Goal: Information Seeking & Learning: Find specific fact

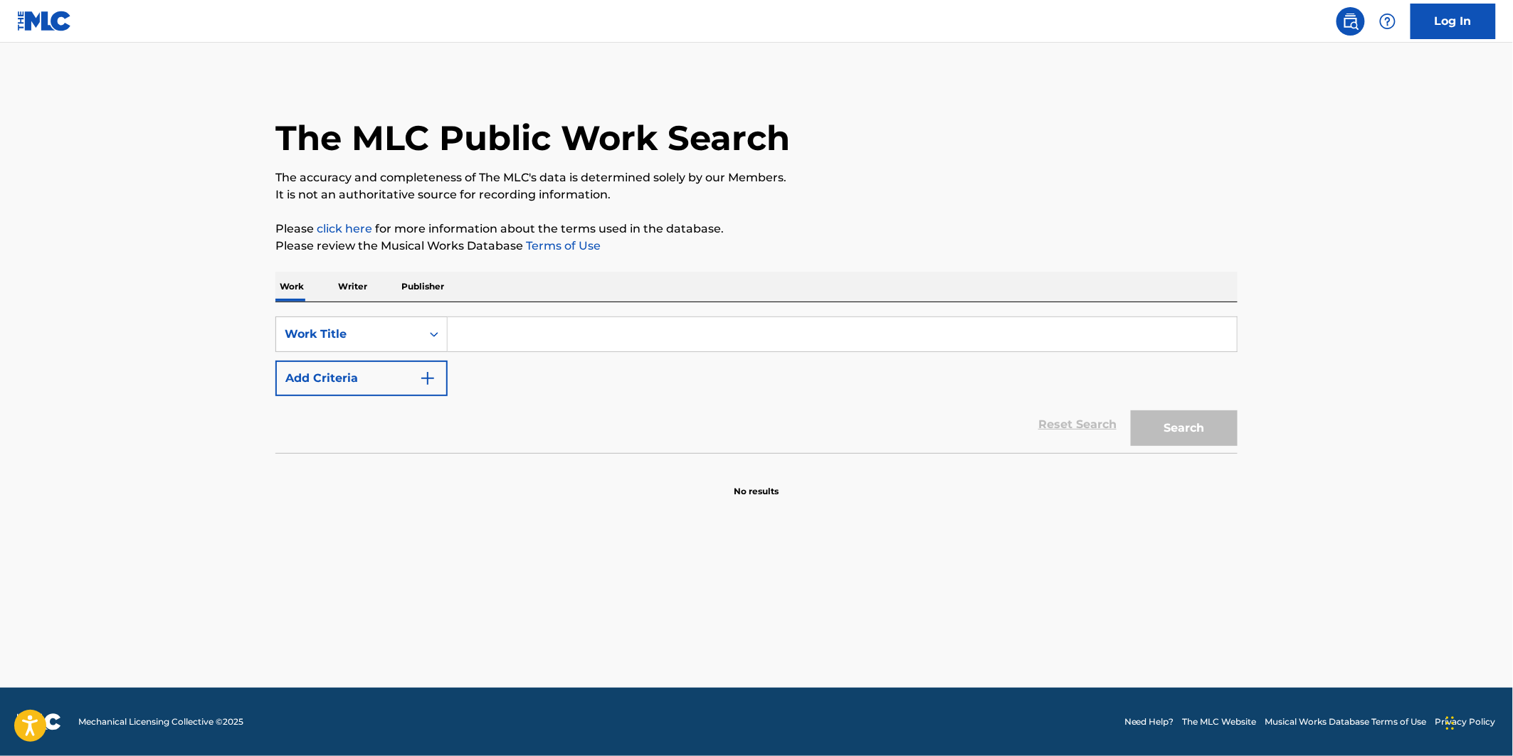
drag, startPoint x: 456, startPoint y: 332, endPoint x: 463, endPoint y: 344, distance: 14.7
click at [460, 343] on input "Search Form" at bounding box center [842, 334] width 789 height 34
paste input "A VECES TE PIENSO"
drag, startPoint x: 480, startPoint y: 339, endPoint x: 1242, endPoint y: 1, distance: 833.3
click at [1242, 1] on div "Log In The MLC Public Work Search The accuracy and completeness of The MLC's da…" at bounding box center [756, 378] width 1513 height 756
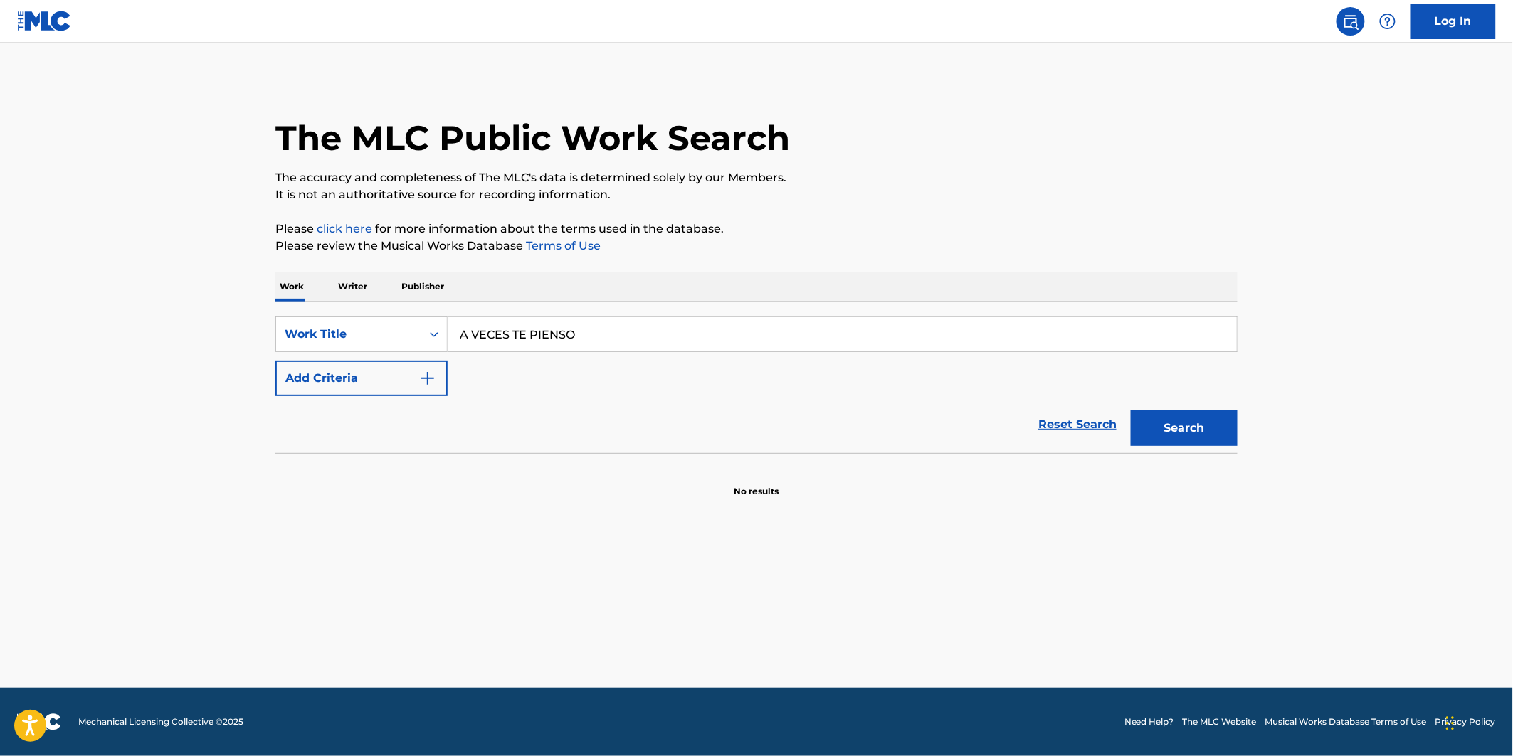
type input "A VECES TE PIENSO"
click at [424, 363] on button "Add Criteria" at bounding box center [361, 379] width 172 height 36
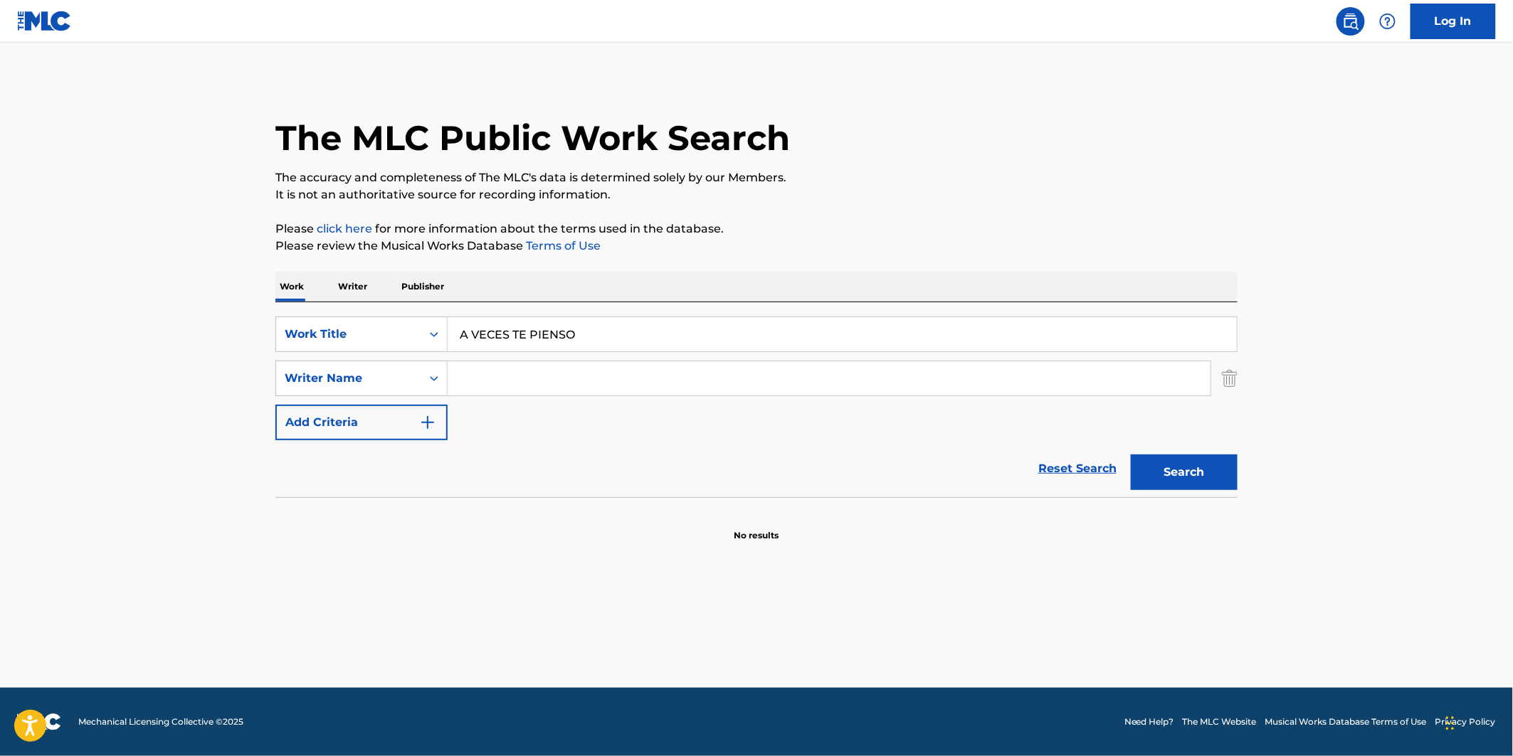
click at [564, 361] on input "Search Form" at bounding box center [829, 378] width 763 height 34
click at [564, 371] on input "Search Form" at bounding box center [829, 378] width 763 height 34
paste input "[PERSON_NAME] [PERSON_NAME] [PERSON_NAME]"
type input "[PERSON_NAME] [PERSON_NAME] [PERSON_NAME]"
click at [1147, 466] on button "Search" at bounding box center [1184, 473] width 107 height 36
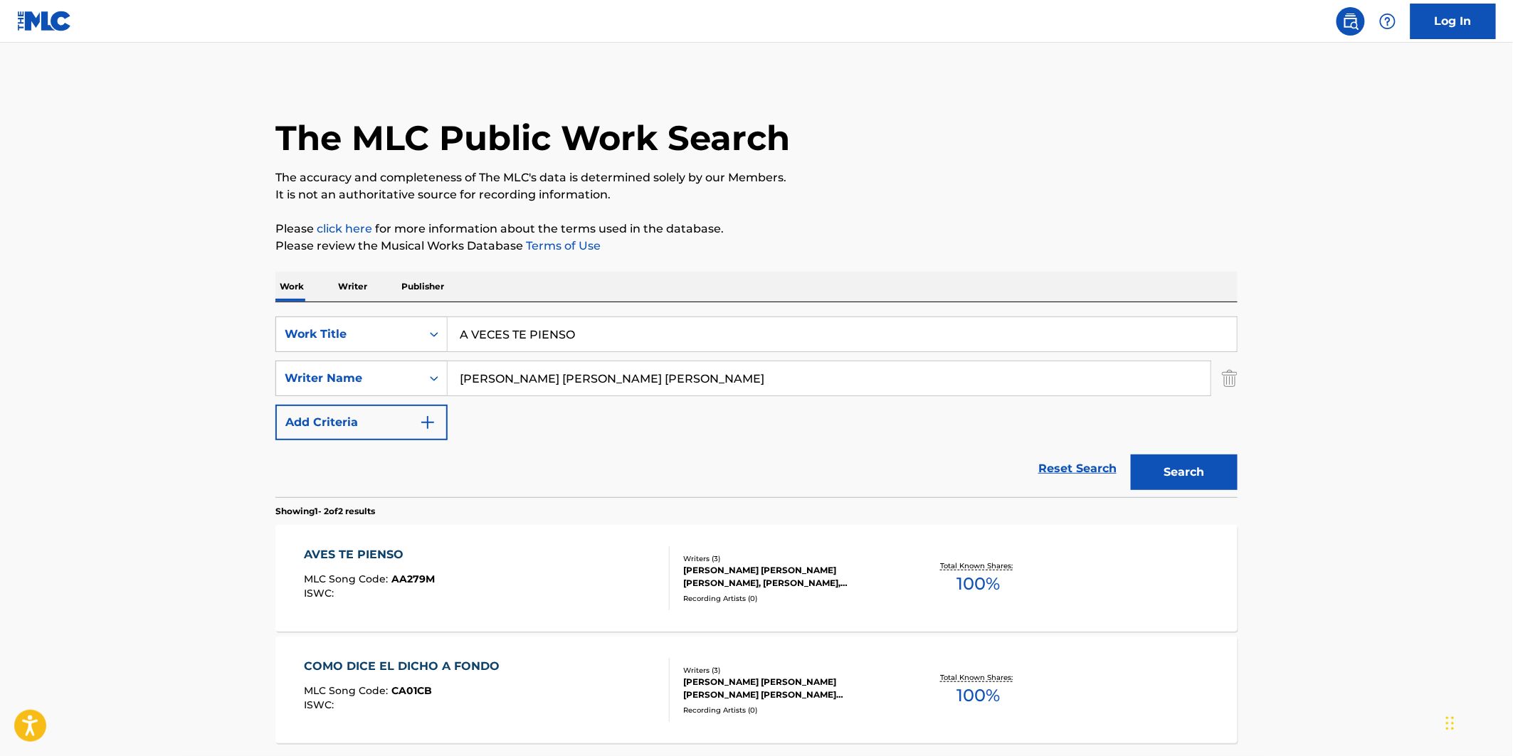
click at [581, 585] on div "AVES TE PIENSO MLC Song Code : AA279M ISWC :" at bounding box center [488, 578] width 366 height 64
